Goal: Task Accomplishment & Management: Use online tool/utility

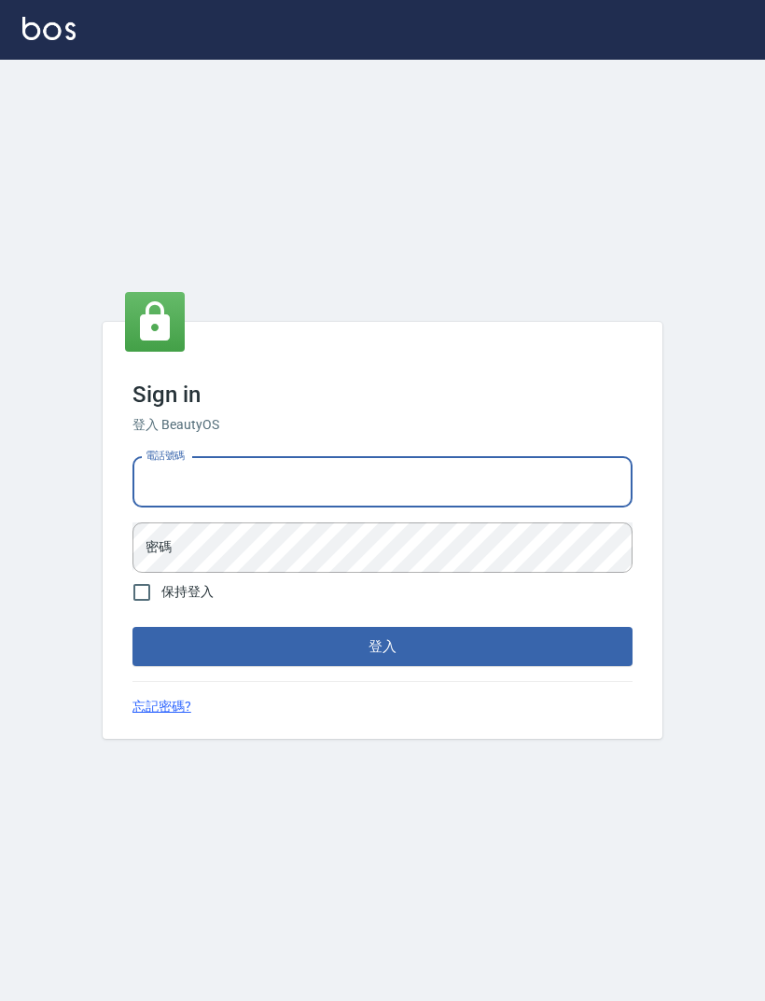
scroll to position [60, 0]
type input "075520828"
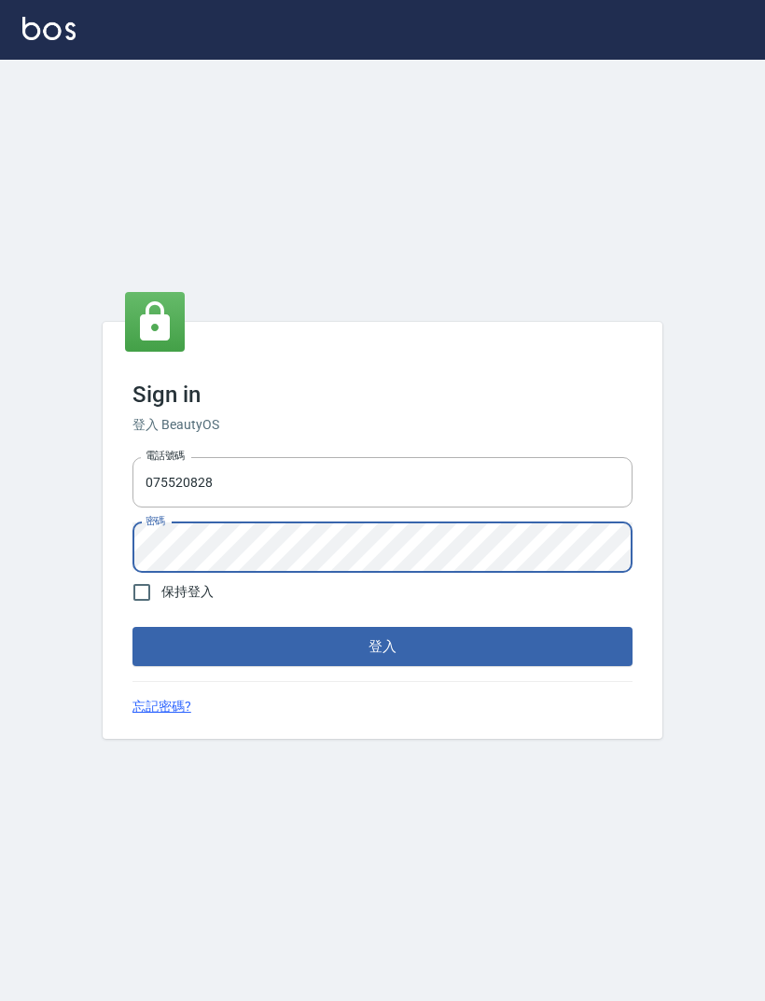
click at [475, 627] on button "登入" at bounding box center [382, 646] width 500 height 39
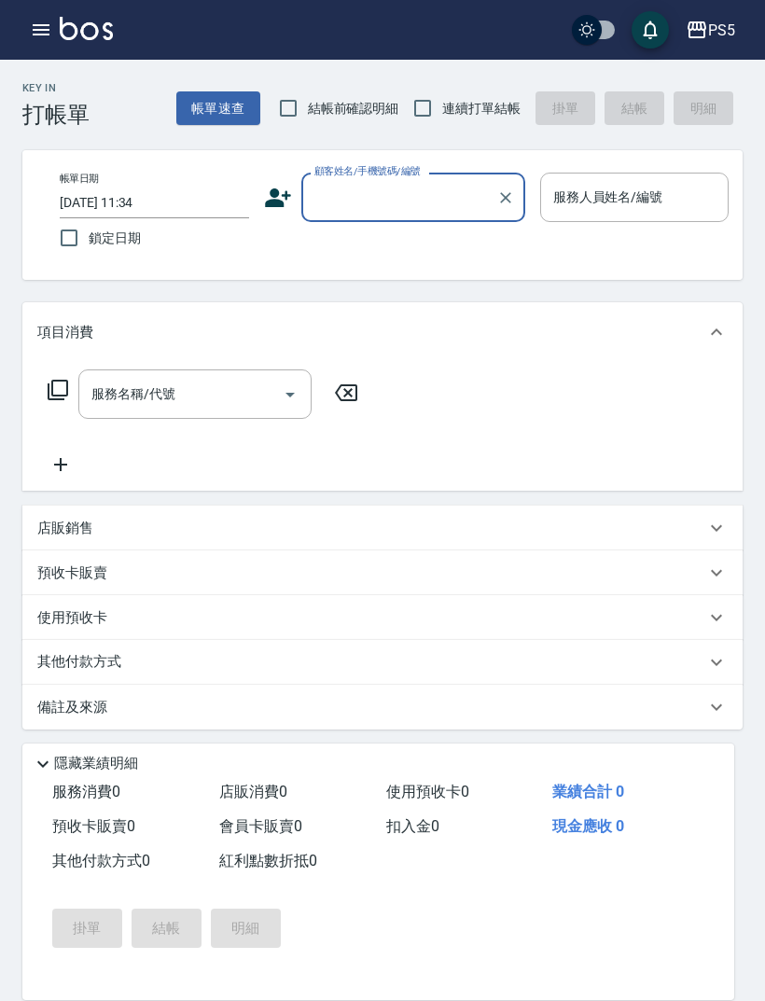
click at [36, 42] on button "button" at bounding box center [40, 29] width 37 height 37
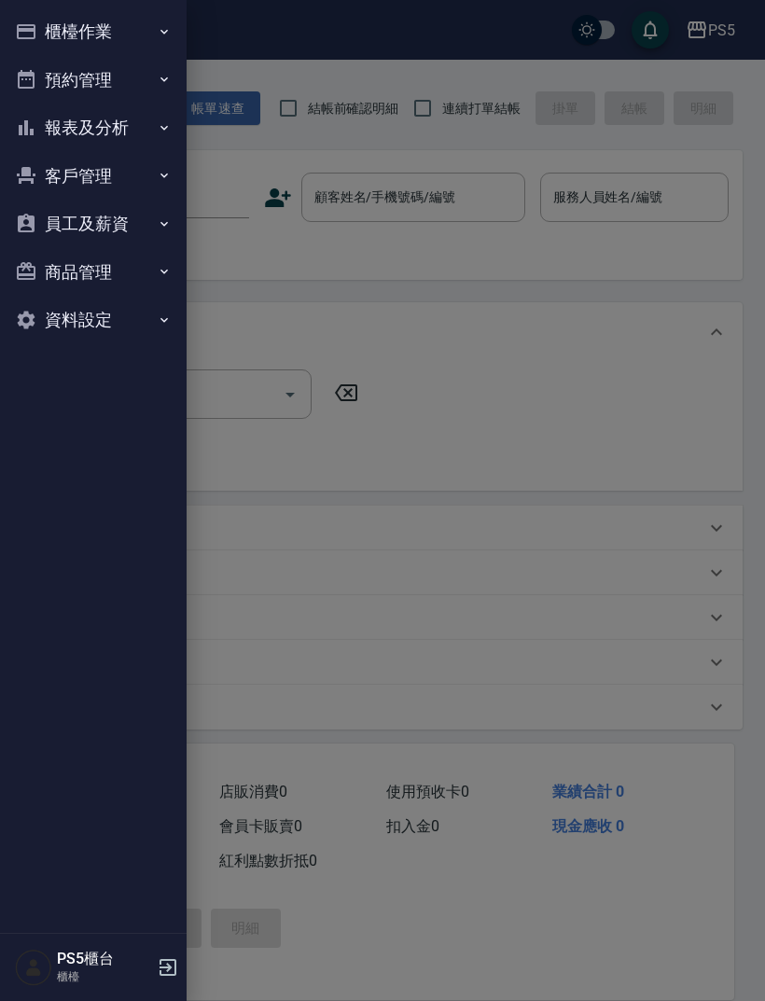
click at [130, 21] on button "櫃檯作業" at bounding box center [93, 31] width 172 height 49
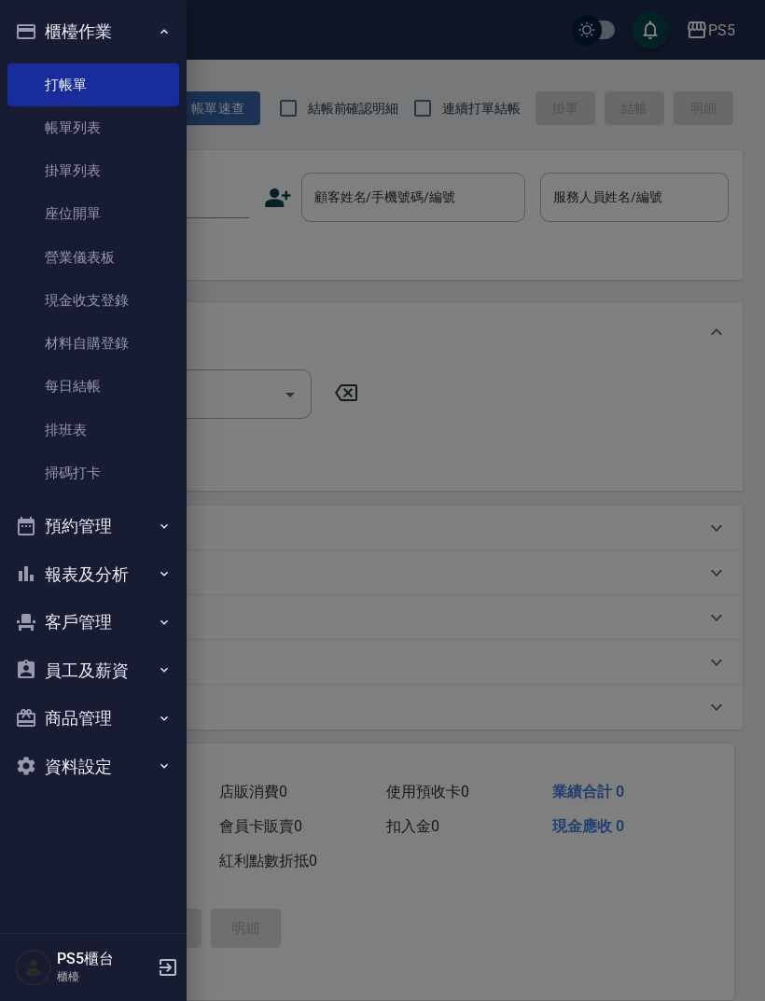
click at [133, 464] on link "掃碼打卡" at bounding box center [93, 472] width 172 height 43
